Goal: Transaction & Acquisition: Purchase product/service

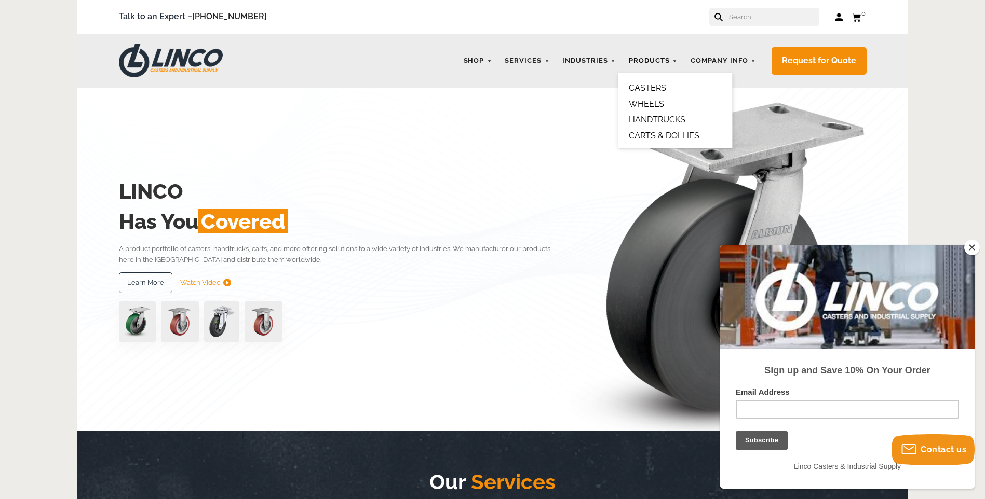
click at [653, 62] on link "Products" at bounding box center [653, 61] width 59 height 20
click at [653, 100] on link "WHEELS" at bounding box center [646, 104] width 35 height 10
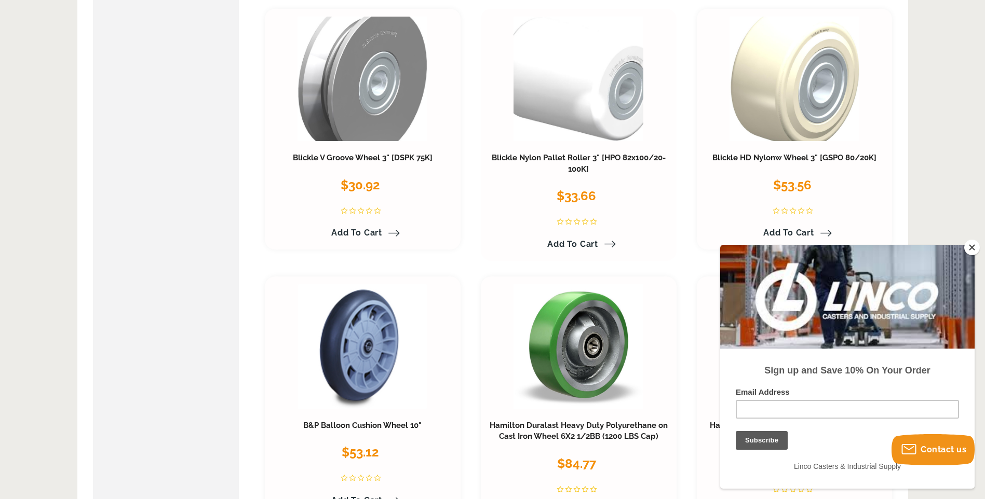
scroll to position [675, 0]
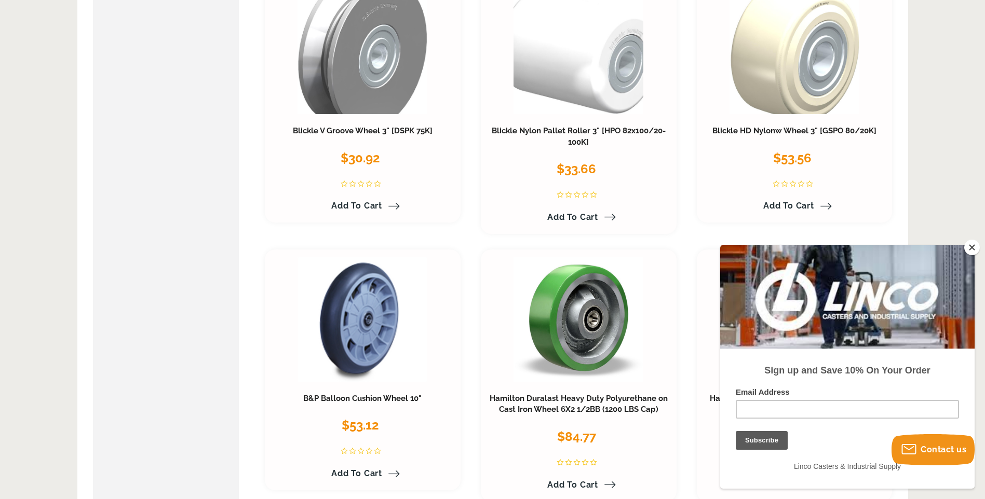
click at [974, 246] on button "Close" at bounding box center [972, 248] width 16 height 16
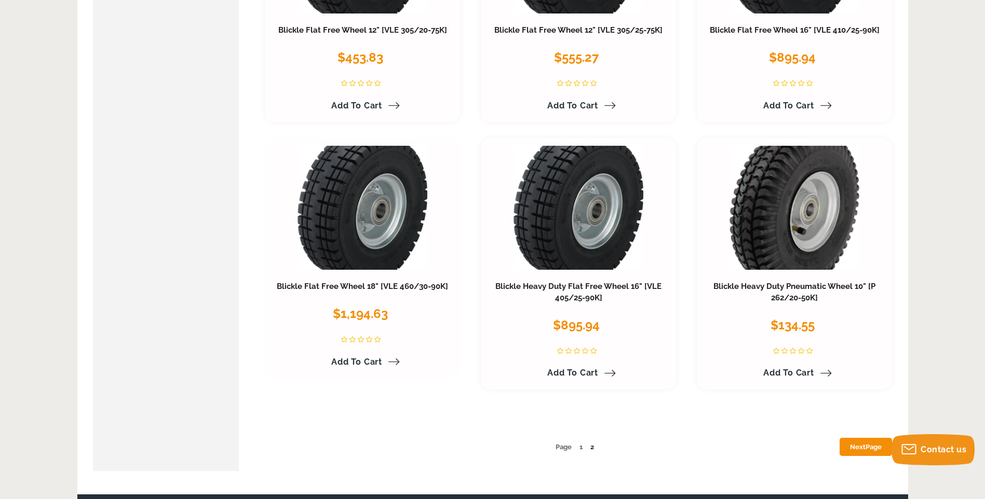
scroll to position [5400, 0]
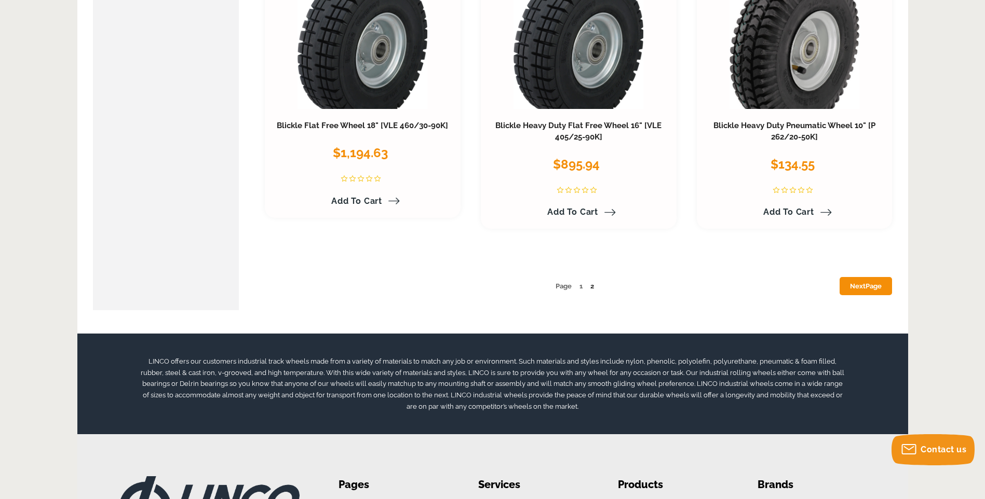
click at [864, 282] on link "Next Page" at bounding box center [866, 286] width 52 height 18
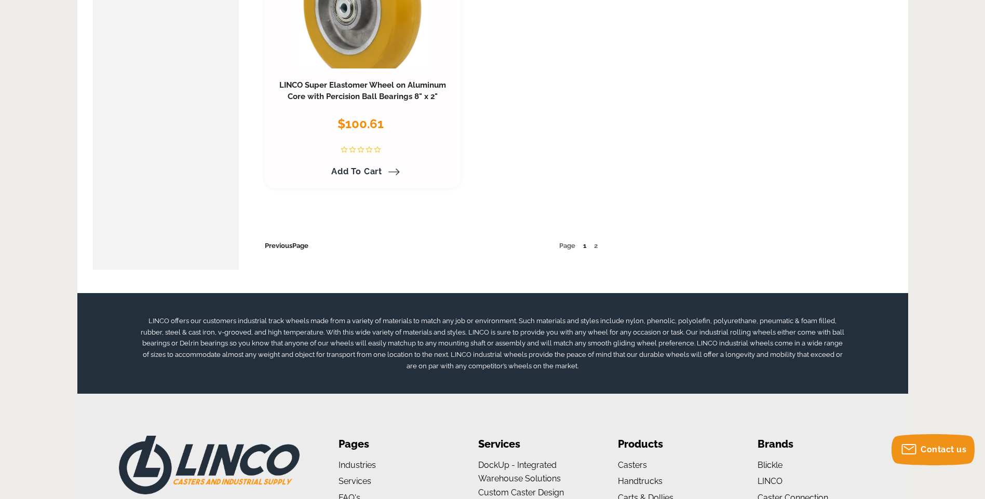
scroll to position [5333, 0]
